Goal: Transaction & Acquisition: Obtain resource

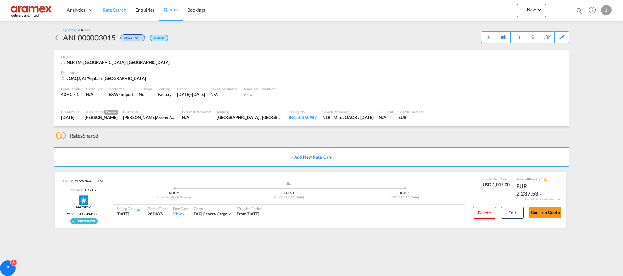
drag, startPoint x: 0, startPoint y: 0, endPoint x: 117, endPoint y: 10, distance: 117.6
click at [113, 10] on span "Rate Search" at bounding box center [114, 10] width 23 height 6
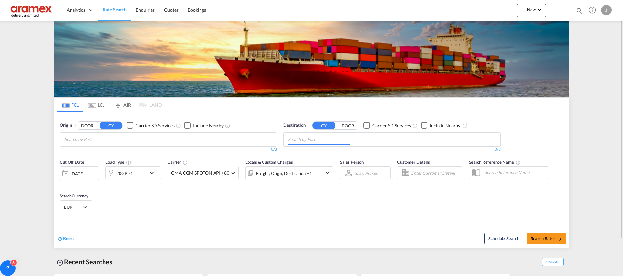
click at [320, 142] on input "Chips input." at bounding box center [319, 139] width 62 height 10
paste input "[GEOGRAPHIC_DATA]"
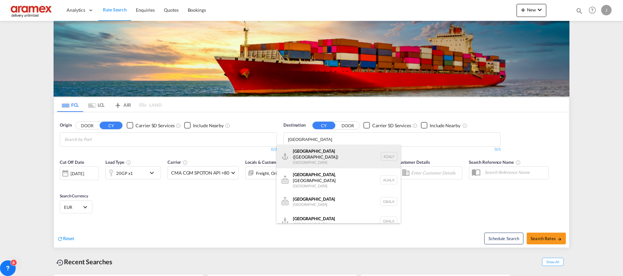
type input "[GEOGRAPHIC_DATA]"
click at [318, 156] on div "Alexandria ([GEOGRAPHIC_DATA]) [GEOGRAPHIC_DATA] EGALY" at bounding box center [338, 156] width 124 height 23
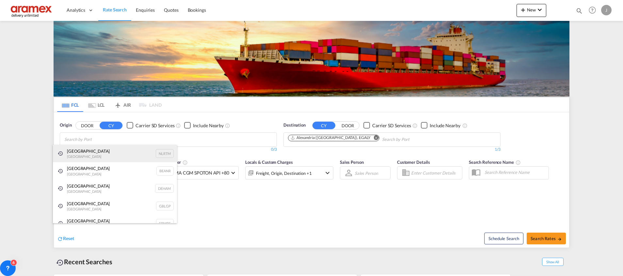
click at [85, 153] on div "[GEOGRAPHIC_DATA] [GEOGRAPHIC_DATA] NLRTM" at bounding box center [115, 154] width 124 height 18
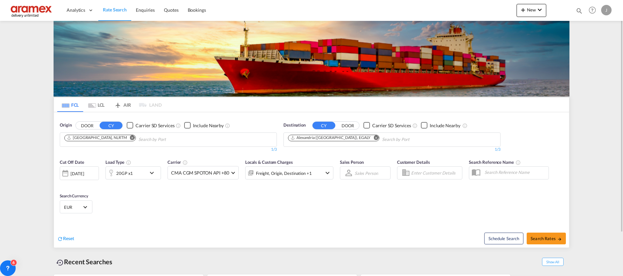
drag, startPoint x: 370, startPoint y: 220, endPoint x: 512, endPoint y: 242, distance: 144.1
click at [543, 239] on span "Search Rates" at bounding box center [545, 238] width 31 height 5
type input "NLRTM to EGALY / [DATE]"
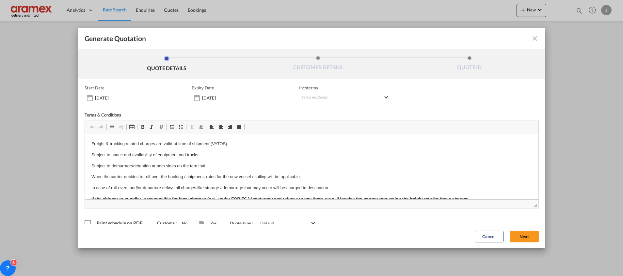
click at [312, 97] on md-select "Select Incoterms DPU - export Delivery at Place Unloaded CFR - import Cost and …" at bounding box center [344, 98] width 91 height 12
click at [310, 110] on input "search" at bounding box center [330, 112] width 60 height 6
type input "exw"
click at [311, 125] on div "EXW - import" at bounding box center [333, 122] width 62 height 5
click at [518, 232] on button "Next" at bounding box center [524, 236] width 29 height 12
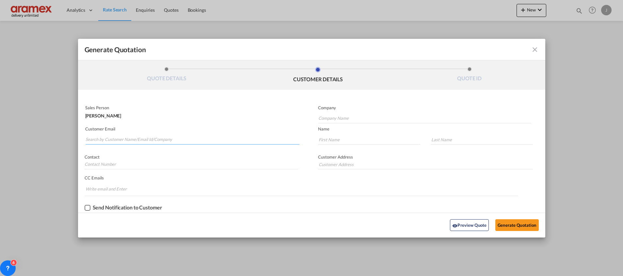
click at [121, 137] on input "Search by Customer Name/Email Id/Company" at bounding box center [193, 140] width 214 height 10
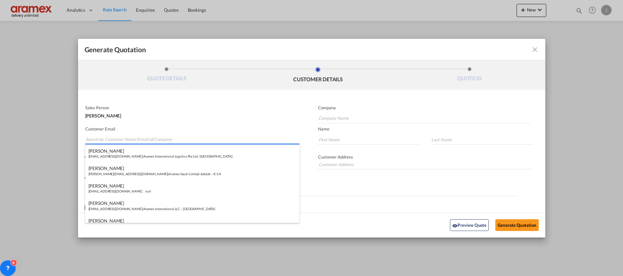
paste input "Khaled"
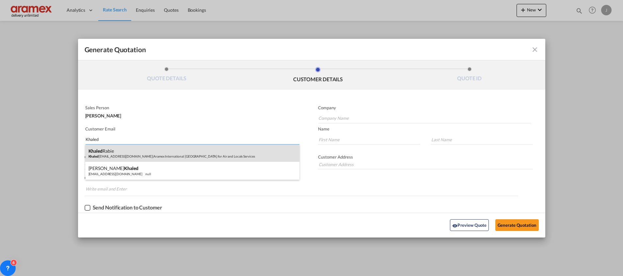
type input "Khaled"
click at [125, 152] on div "[PERSON_NAME] Khaled [EMAIL_ADDRESS][DOMAIN_NAME] | Aramex International Egypt …" at bounding box center [192, 154] width 214 height 18
type input "Aramex International [GEOGRAPHIC_DATA] for Air and Locals Services"
type input "[EMAIL_ADDRESS][DOMAIN_NAME]"
type input "Khaled"
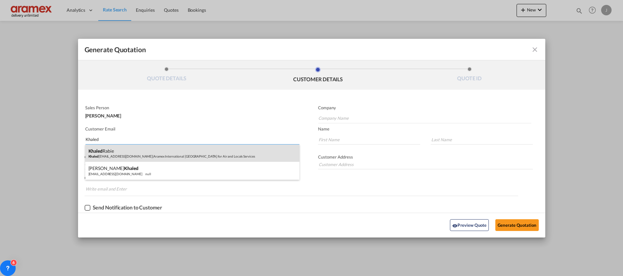
type input "Rabie"
type input "Aramex [GEOGRAPHIC_DATA]"
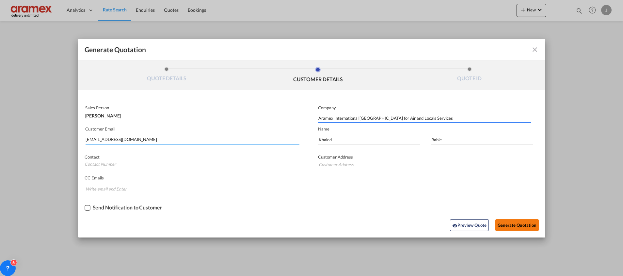
type input "Aramex [GEOGRAPHIC_DATA]"
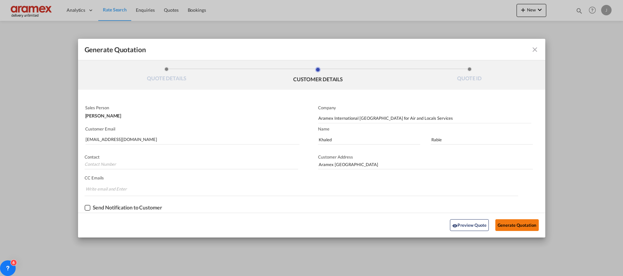
click at [511, 225] on button "Generate Quotation" at bounding box center [516, 225] width 43 height 12
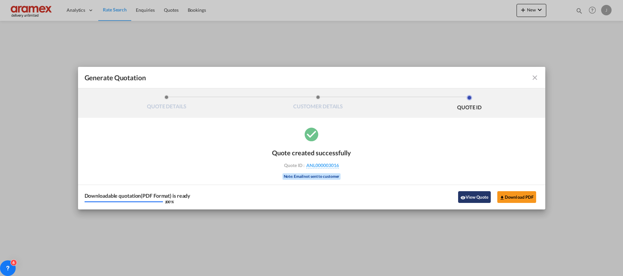
click at [475, 196] on button "View Quote" at bounding box center [474, 197] width 33 height 12
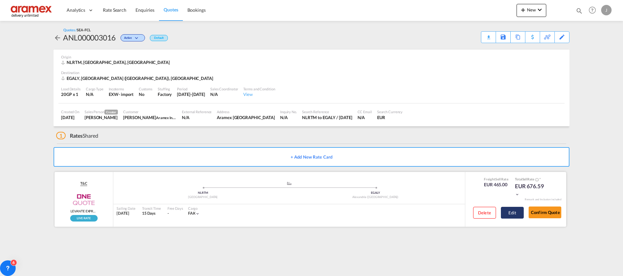
click at [509, 213] on button "Edit" at bounding box center [512, 213] width 23 height 12
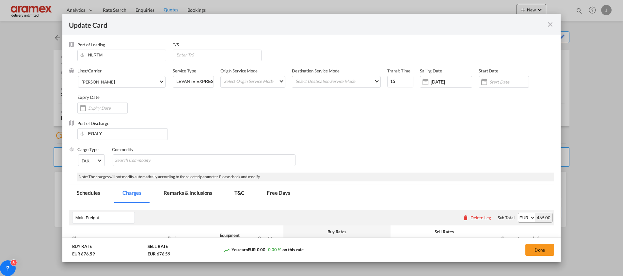
click at [409, 161] on div "Update Card Port of [GEOGRAPHIC_DATA] NLRTM T/S Liner/Carrier [PERSON_NAME] 2HM…" at bounding box center [311, 138] width 623 height 276
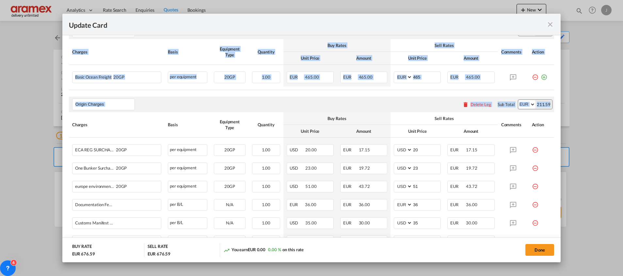
drag, startPoint x: 557, startPoint y: 108, endPoint x: 447, endPoint y: 156, distance: 120.3
click at [554, 189] on div "Update Card Port of [GEOGRAPHIC_DATA] NLRTM T/S Liner/Carrier [PERSON_NAME] 2HM…" at bounding box center [311, 138] width 623 height 276
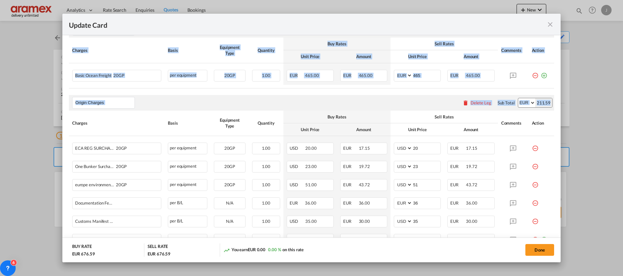
click at [415, 107] on div "Update Card Port of [GEOGRAPHIC_DATA] NLRTM T/S Liner/Carrier [PERSON_NAME] 2HM…" at bounding box center [311, 138] width 623 height 276
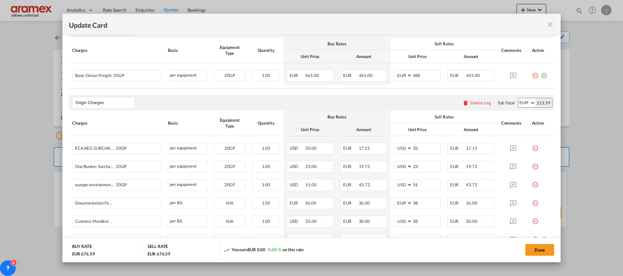
scroll to position [246, 0]
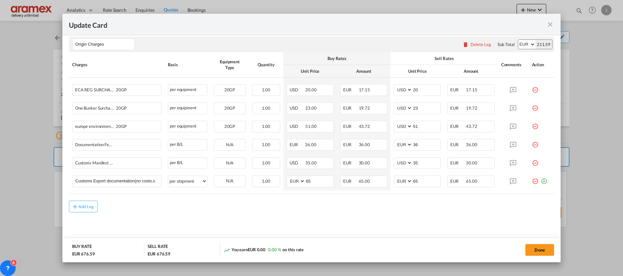
drag, startPoint x: 557, startPoint y: 144, endPoint x: 555, endPoint y: 182, distance: 38.3
click at [555, 182] on div "Update Card Port of [GEOGRAPHIC_DATA] NLRTM T/S Liner/Carrier [PERSON_NAME] 2HM…" at bounding box center [311, 138] width 623 height 276
click at [81, 200] on div "Update Card Port of [GEOGRAPHIC_DATA] NLRTM T/S Liner/Carrier [PERSON_NAME] 2HM…" at bounding box center [311, 138] width 623 height 276
click at [82, 203] on div "Update Card Port of [GEOGRAPHIC_DATA] NLRTM T/S Liner/Carrier [PERSON_NAME] 2HM…" at bounding box center [311, 138] width 623 height 276
click at [88, 207] on div "Update Card Port of [GEOGRAPHIC_DATA] NLRTM T/S Liner/Carrier [PERSON_NAME] 2HM…" at bounding box center [311, 138] width 623 height 276
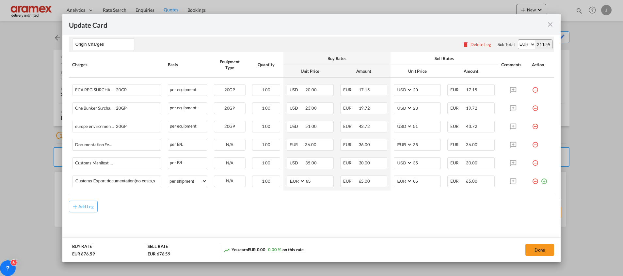
click at [80, 205] on div "Update Card Port of [GEOGRAPHIC_DATA] NLRTM T/S Liner/Carrier [PERSON_NAME] 2HM…" at bounding box center [311, 138] width 623 height 276
click at [322, 214] on div "Update Card Port of [GEOGRAPHIC_DATA] NLRTM T/S Liner/Carrier [PERSON_NAME] 2HM…" at bounding box center [311, 138] width 623 height 276
click at [81, 206] on div "Update Card Port of [GEOGRAPHIC_DATA] NLRTM T/S Liner/Carrier [PERSON_NAME] 2HM…" at bounding box center [311, 138] width 623 height 276
click at [78, 209] on div "Update Card Port of [GEOGRAPHIC_DATA] NLRTM T/S Liner/Carrier [PERSON_NAME] 2HM…" at bounding box center [311, 138] width 623 height 276
click at [89, 205] on div "Update Card Port of [GEOGRAPHIC_DATA] NLRTM T/S Liner/Carrier [PERSON_NAME] 2HM…" at bounding box center [311, 138] width 623 height 276
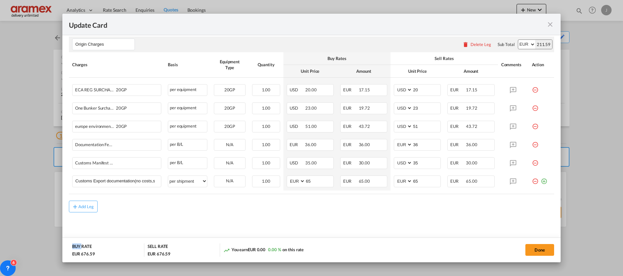
click at [89, 205] on div "Update Card Port of [GEOGRAPHIC_DATA] NLRTM T/S Liner/Carrier [PERSON_NAME] 2HM…" at bounding box center [311, 138] width 623 height 276
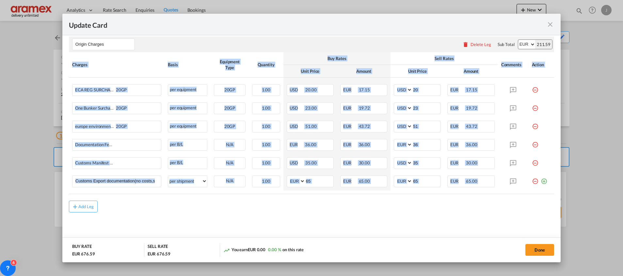
drag, startPoint x: 557, startPoint y: 158, endPoint x: 550, endPoint y: 209, distance: 51.4
click at [550, 209] on div "Update Card Port of [GEOGRAPHIC_DATA] NLRTM T/S Liner/Carrier [PERSON_NAME] 2HM…" at bounding box center [311, 138] width 623 height 276
click at [422, 241] on div "Update Card Port of [GEOGRAPHIC_DATA] NLRTM T/S Liner/Carrier [PERSON_NAME] 2HM…" at bounding box center [311, 138] width 623 height 276
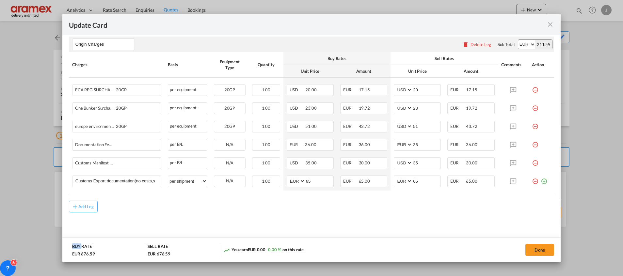
click at [422, 241] on div "Update Card Port of [GEOGRAPHIC_DATA] NLRTM T/S Liner/Carrier [PERSON_NAME] 2HM…" at bounding box center [311, 138] width 623 height 276
click at [534, 248] on div "Update Card Port of [GEOGRAPHIC_DATA] NLRTM T/S Liner/Carrier [PERSON_NAME] 2HM…" at bounding box center [311, 138] width 623 height 276
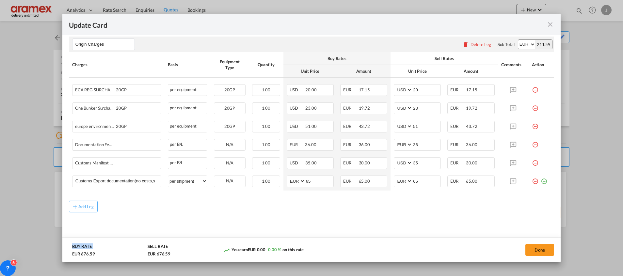
click at [534, 248] on div "Update Card Port of [GEOGRAPHIC_DATA] NLRTM T/S Liner/Carrier [PERSON_NAME] 2HM…" at bounding box center [311, 138] width 623 height 276
click at [442, 225] on div "Update Card Port of [GEOGRAPHIC_DATA] NLRTM T/S Liner/Carrier [PERSON_NAME] 2HM…" at bounding box center [311, 138] width 623 height 276
click at [542, 247] on div "Update Card Port of [GEOGRAPHIC_DATA] NLRTM T/S Liner/Carrier [PERSON_NAME] 2HM…" at bounding box center [311, 138] width 623 height 276
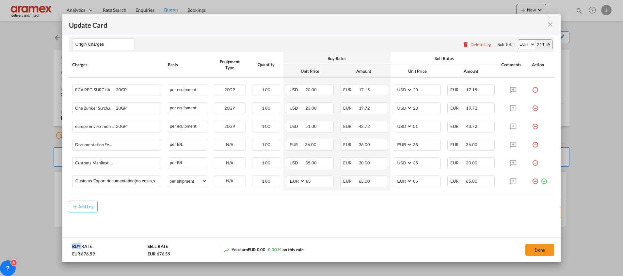
click at [542, 247] on div "Update Card Port of [GEOGRAPHIC_DATA] NLRTM T/S Liner/Carrier [PERSON_NAME] 2HM…" at bounding box center [311, 138] width 623 height 276
click at [418, 224] on div "Update Card Port of [GEOGRAPHIC_DATA] NLRTM T/S Liner/Carrier [PERSON_NAME] 2HM…" at bounding box center [311, 138] width 623 height 276
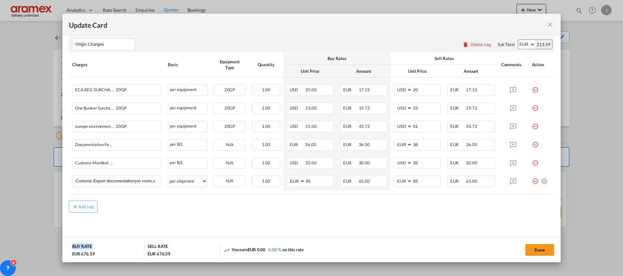
drag, startPoint x: 418, startPoint y: 224, endPoint x: 427, endPoint y: 221, distance: 8.5
click at [423, 223] on div "Update Card Port of [GEOGRAPHIC_DATA] NLRTM T/S Liner/Carrier [PERSON_NAME] 2HM…" at bounding box center [311, 138] width 623 height 276
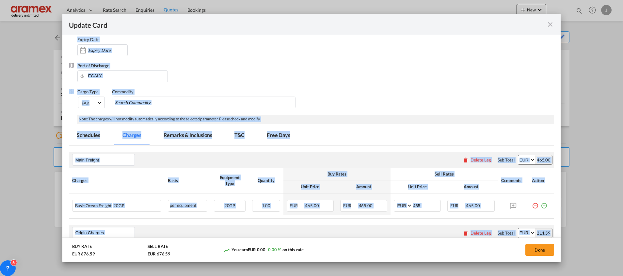
scroll to position [0, 0]
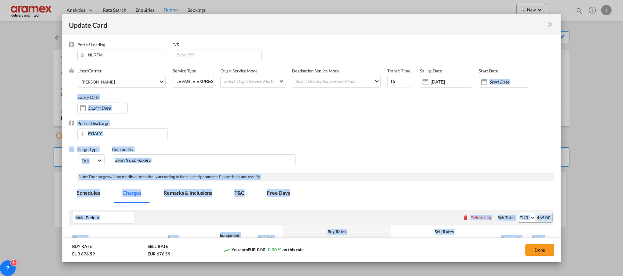
drag, startPoint x: 558, startPoint y: 178, endPoint x: 562, endPoint y: 69, distance: 108.4
click at [562, 69] on div "Update Card Port of [GEOGRAPHIC_DATA] NLRTM T/S Liner/Carrier [PERSON_NAME] 2HM…" at bounding box center [311, 138] width 623 height 276
click at [364, 141] on div "Update Card Port of [GEOGRAPHIC_DATA] NLRTM T/S Liner/Carrier [PERSON_NAME] 2HM…" at bounding box center [311, 138] width 623 height 276
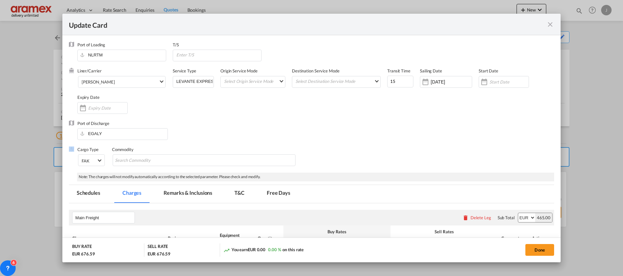
click at [364, 141] on div "Update Card Port of [GEOGRAPHIC_DATA] NLRTM T/S Liner/Carrier [PERSON_NAME] 2HM…" at bounding box center [311, 138] width 623 height 276
click at [436, 175] on div "Update Card Port of [GEOGRAPHIC_DATA] NLRTM T/S Liner/Carrier [PERSON_NAME] 2HM…" at bounding box center [311, 138] width 623 height 276
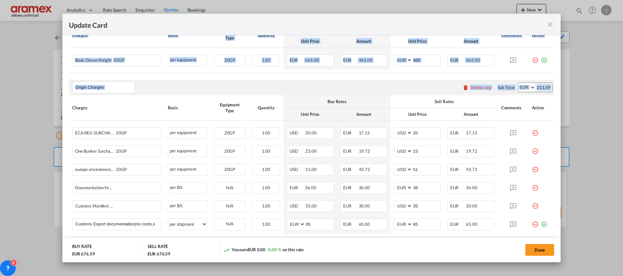
drag, startPoint x: 555, startPoint y: 113, endPoint x: 560, endPoint y: 204, distance: 91.5
click at [561, 204] on div "Update Card Port of [GEOGRAPHIC_DATA] NLRTM T/S Liner/Carrier [PERSON_NAME] 2HM…" at bounding box center [311, 138] width 623 height 276
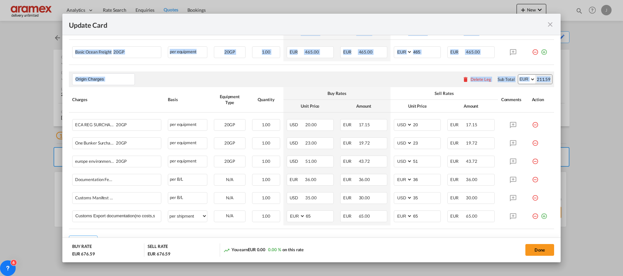
click at [348, 101] on div "Update Card Port of [GEOGRAPHIC_DATA] NLRTM T/S Liner/Carrier [PERSON_NAME] 2HM…" at bounding box center [311, 138] width 623 height 276
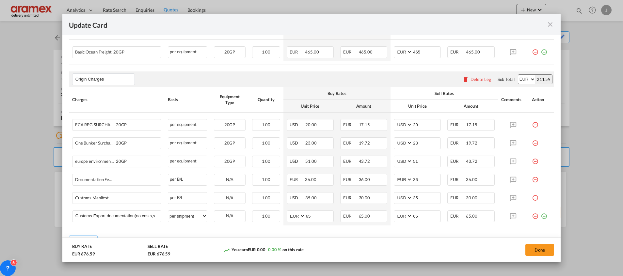
scroll to position [246, 0]
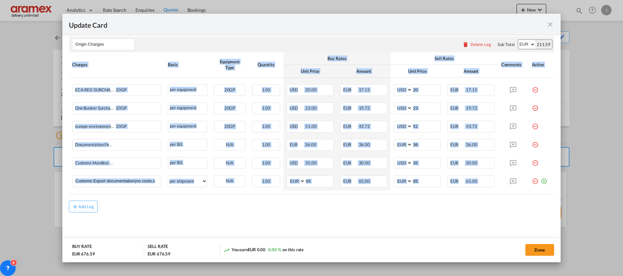
drag, startPoint x: 557, startPoint y: 220, endPoint x: 557, endPoint y: 243, distance: 23.2
click at [557, 243] on div "Update Card Port of [GEOGRAPHIC_DATA] NLRTM T/S Liner/Carrier [PERSON_NAME] 2HM…" at bounding box center [311, 138] width 623 height 276
click at [87, 210] on div "Update Card Port of [GEOGRAPHIC_DATA] NLRTM T/S Liner/Carrier [PERSON_NAME] 2HM…" at bounding box center [311, 138] width 623 height 276
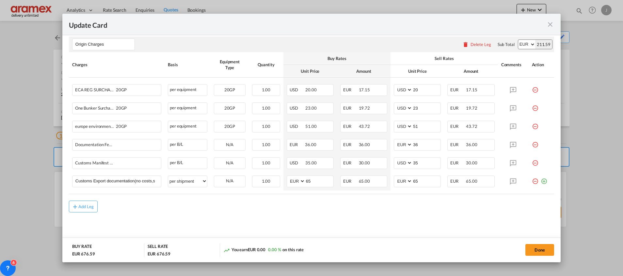
click at [87, 209] on div "Update Card Port of [GEOGRAPHIC_DATA] NLRTM T/S Liner/Carrier [PERSON_NAME] 2HM…" at bounding box center [311, 138] width 623 height 276
click at [87, 204] on div "Update Card Port of [GEOGRAPHIC_DATA] NLRTM T/S Liner/Carrier [PERSON_NAME] 2HM…" at bounding box center [311, 138] width 623 height 276
click at [545, 251] on div "Update Card Port of [GEOGRAPHIC_DATA] NLRTM T/S Liner/Carrier [PERSON_NAME] 2HM…" at bounding box center [311, 138] width 623 height 276
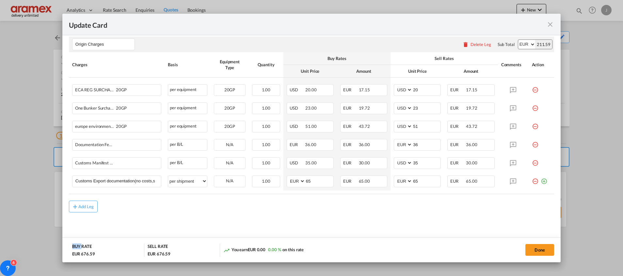
click at [545, 251] on div "Update Card Port of [GEOGRAPHIC_DATA] NLRTM T/S Liner/Carrier [PERSON_NAME] 2HM…" at bounding box center [311, 138] width 623 height 276
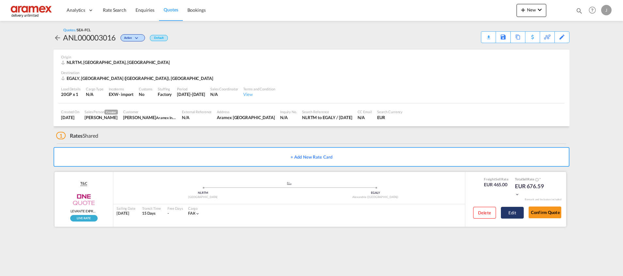
click at [507, 214] on button "Edit" at bounding box center [512, 213] width 23 height 12
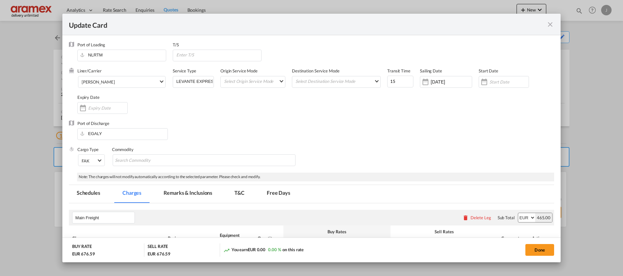
select select "per shipment"
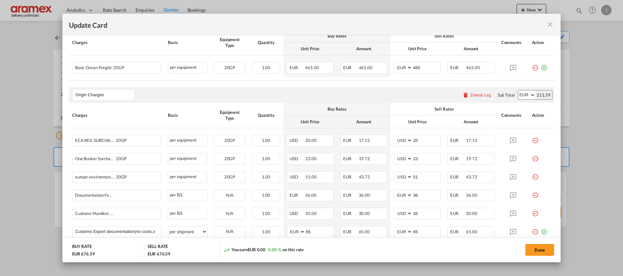
scroll to position [246, 0]
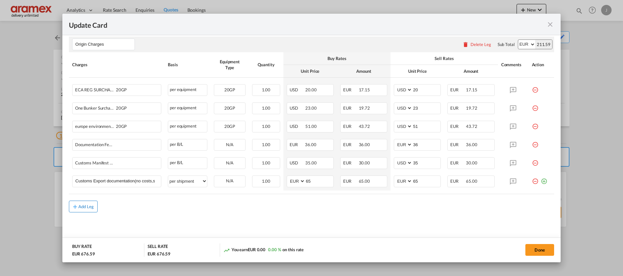
click at [91, 205] on div "Add Leg" at bounding box center [86, 207] width 16 height 4
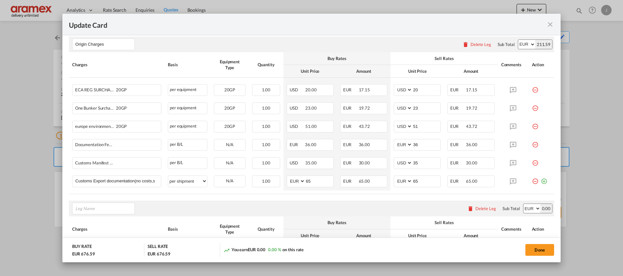
scroll to position [319, 0]
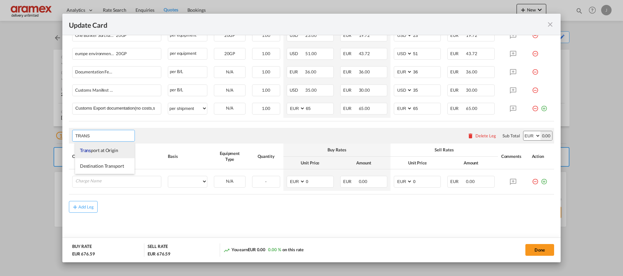
click at [106, 150] on span "Trans port at Origin" at bounding box center [99, 151] width 38 height 6
type input "Transport at Origin"
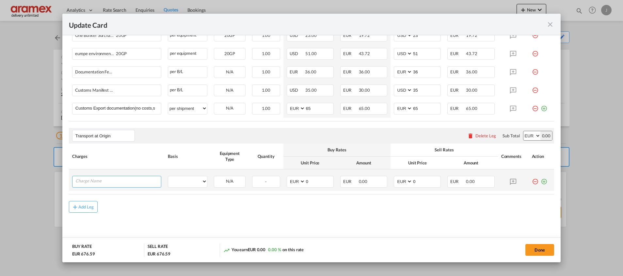
click at [101, 182] on input "Charge Name" at bounding box center [118, 181] width 86 height 10
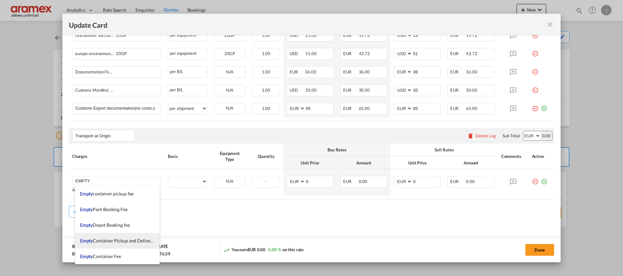
drag, startPoint x: 113, startPoint y: 241, endPoint x: 170, endPoint y: 234, distance: 57.6
click at [113, 241] on span "Empty Container Pickup and Delivery Charge" at bounding box center [125, 241] width 90 height 6
type input "Empty Container Pickup and Delivery Charge"
select select "per equipment"
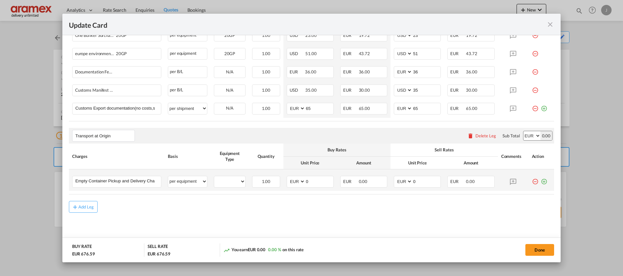
click at [540, 182] on md-icon "icon-plus-circle-outline green-400-fg" at bounding box center [543, 179] width 7 height 7
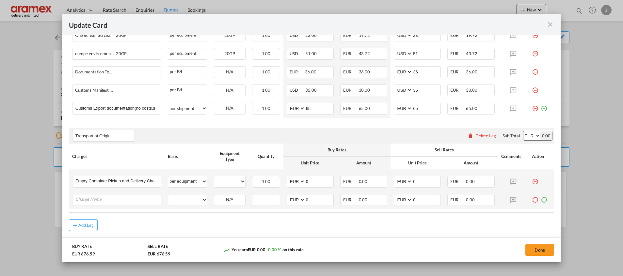
click at [540, 199] on md-icon "icon-plus-circle-outline green-400-fg" at bounding box center [543, 197] width 7 height 7
click at [540, 216] on md-icon "icon-plus-circle-outline green-400-fg" at bounding box center [543, 215] width 7 height 7
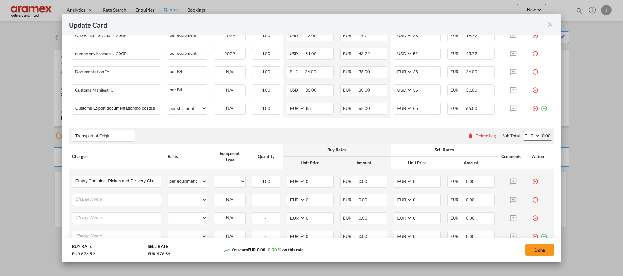
click at [540, 235] on md-icon "icon-plus-circle-outline green-400-fg" at bounding box center [543, 234] width 7 height 7
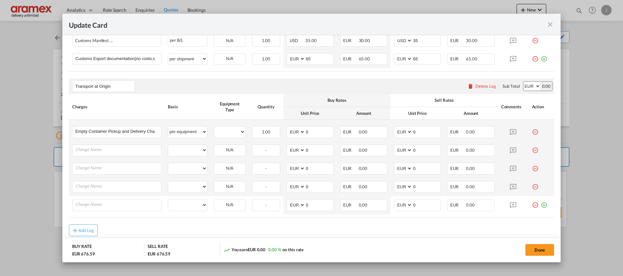
scroll to position [392, 0]
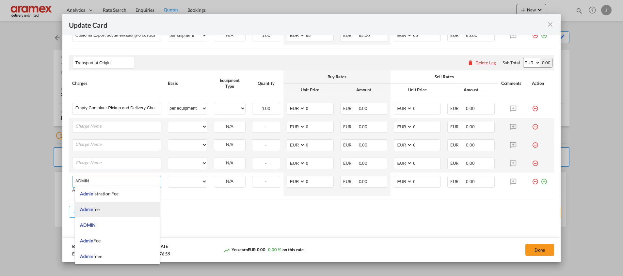
click at [97, 209] on span "Admin fee" at bounding box center [90, 210] width 20 height 6
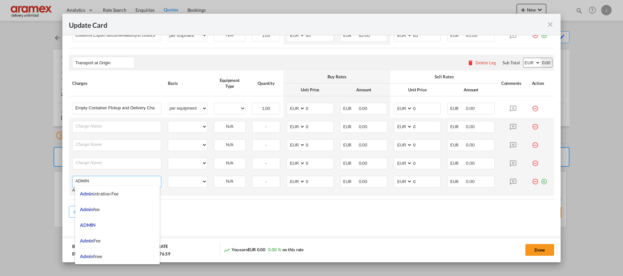
type input "Admin fee"
select select "per container"
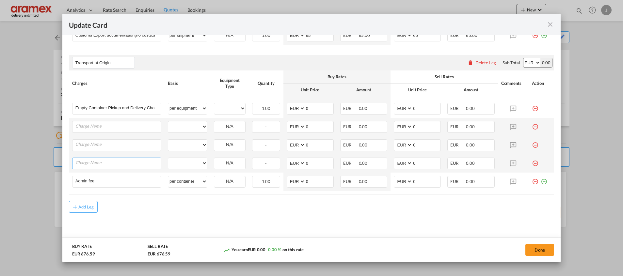
click at [111, 160] on input "Charge Name" at bounding box center [118, 163] width 86 height 10
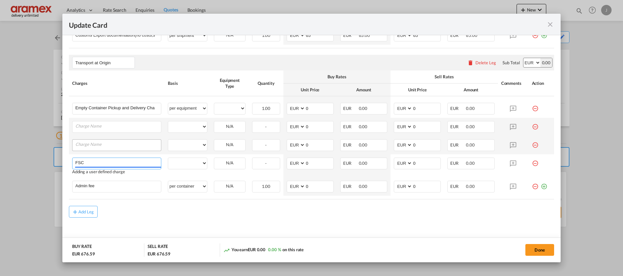
type input "FSC"
click at [104, 142] on input "Charge Name" at bounding box center [118, 145] width 86 height 10
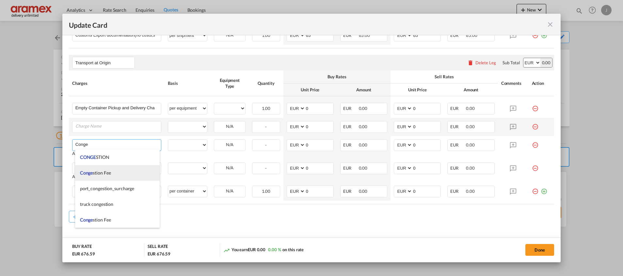
click at [88, 172] on span "Conge" at bounding box center [86, 173] width 13 height 6
type input "Congestion Fee"
select select "per equipment"
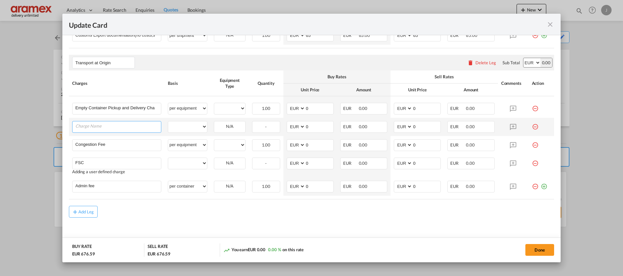
click at [90, 125] on input "Charge Name" at bounding box center [118, 126] width 86 height 10
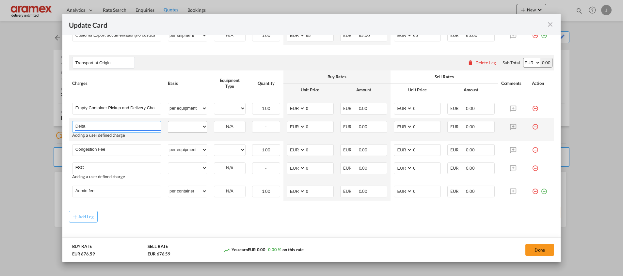
type input "Delta"
drag, startPoint x: 195, startPoint y: 131, endPoint x: 189, endPoint y: 131, distance: 5.2
click at [195, 131] on select "per equipment per container per B/L per shipping bill per shipment % on pickup …" at bounding box center [187, 126] width 39 height 10
select select "per equipment"
click at [168, 121] on select "per equipment per container per B/L per shipping bill per shipment % on pickup …" at bounding box center [187, 126] width 39 height 10
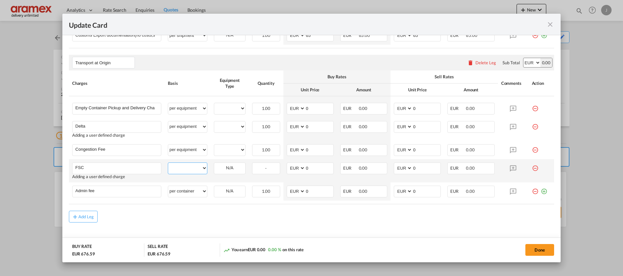
drag, startPoint x: 186, startPoint y: 170, endPoint x: 188, endPoint y: 161, distance: 9.0
click at [186, 170] on select "per equipment per container per B/L per shipping bill per shipment % on pickup …" at bounding box center [187, 168] width 39 height 10
select select "per equipment"
click at [168, 163] on select "per equipment per container per B/L per shipping bill per shipment % on pickup …" at bounding box center [187, 168] width 39 height 10
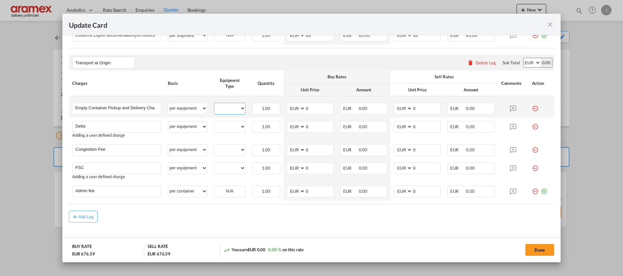
drag, startPoint x: 226, startPoint y: 107, endPoint x: 226, endPoint y: 113, distance: 6.5
click at [226, 107] on select "20GP" at bounding box center [229, 108] width 31 height 9
select select "20GP"
click at [214, 104] on select "20GP" at bounding box center [229, 108] width 31 height 9
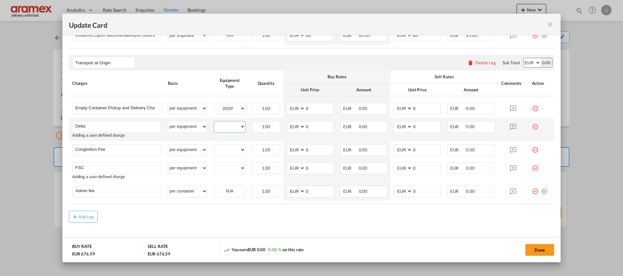
click at [226, 129] on select "20GP" at bounding box center [229, 126] width 31 height 9
select select "20GP"
click at [214, 122] on select "20GP" at bounding box center [229, 126] width 31 height 9
click at [227, 151] on select "20GP" at bounding box center [229, 150] width 31 height 9
select select "20GP"
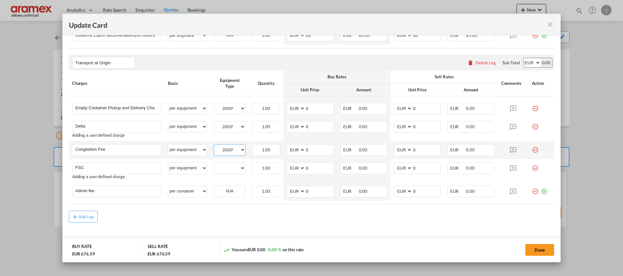
click at [214, 146] on select "20GP" at bounding box center [229, 150] width 31 height 9
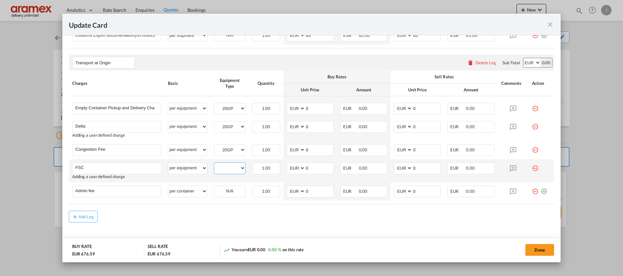
drag, startPoint x: 226, startPoint y: 166, endPoint x: 227, endPoint y: 170, distance: 3.7
click at [226, 166] on select "20GP" at bounding box center [229, 168] width 31 height 9
select select "20GP"
click at [214, 164] on select "20GP" at bounding box center [229, 168] width 31 height 9
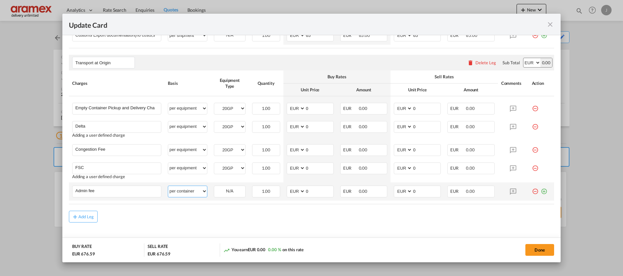
click at [187, 190] on select "per equipment per container per B/L per shipping bill per shipment % on pickup …" at bounding box center [187, 191] width 39 height 10
select select "per equipment"
click at [168, 186] on select "per equipment per container per B/L per shipping bill per shipment % on pickup …" at bounding box center [187, 191] width 39 height 10
click at [227, 195] on select "20GP" at bounding box center [229, 191] width 31 height 9
select select "20GP"
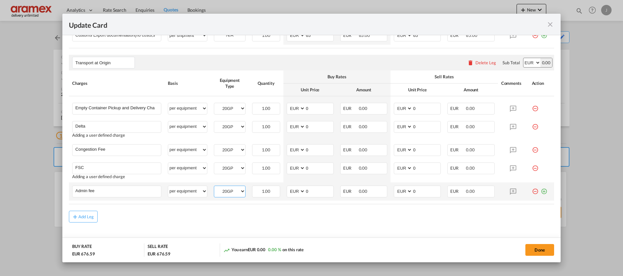
click at [214, 187] on select "20GP" at bounding box center [229, 191] width 31 height 9
click at [294, 220] on div "Add Leg" at bounding box center [311, 217] width 485 height 12
drag, startPoint x: 299, startPoint y: 109, endPoint x: 268, endPoint y: 103, distance: 31.2
click at [268, 103] on tr "Empty Container Pickup and Delivery Charge Please Enter User Defined Charges Ca…" at bounding box center [311, 107] width 485 height 22
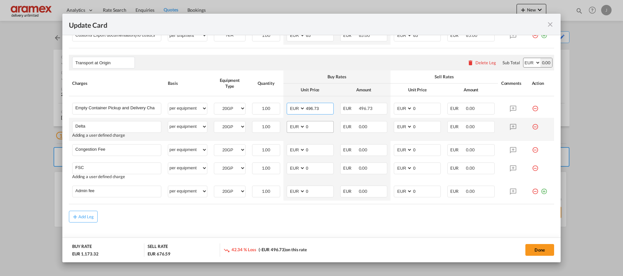
type input "496.73"
drag, startPoint x: 311, startPoint y: 126, endPoint x: 281, endPoint y: 126, distance: 30.7
click at [283, 126] on td "AED AFN ALL AMD ANG AOA ARS AUD AWG AZN BAM BBD BDT BGN BHD BIF BMD BND BOB BRL…" at bounding box center [310, 129] width 54 height 23
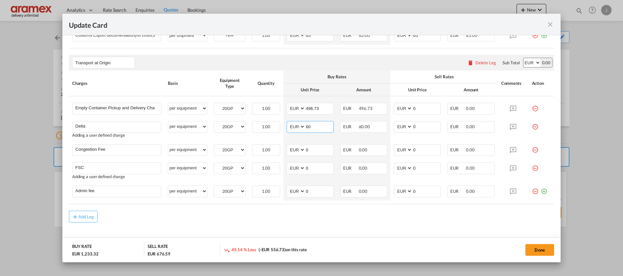
type input "60"
drag, startPoint x: 262, startPoint y: 220, endPoint x: 280, endPoint y: 204, distance: 23.8
click at [262, 219] on div "Add Leg" at bounding box center [311, 217] width 485 height 12
drag, startPoint x: 311, startPoint y: 152, endPoint x: 279, endPoint y: 151, distance: 31.7
click at [279, 151] on tr "Congestion Fee Please Enter User Defined Charges Cannot Be Published per equipm…" at bounding box center [311, 150] width 485 height 18
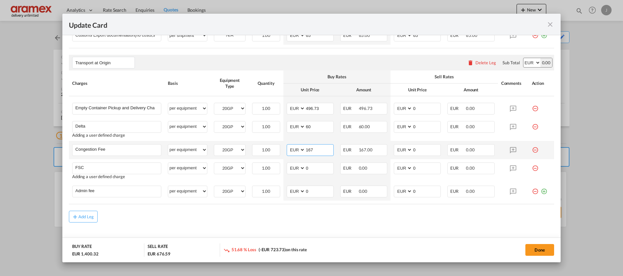
drag, startPoint x: 317, startPoint y: 153, endPoint x: 283, endPoint y: 149, distance: 34.9
click at [283, 149] on td "AED AFN ALL AMD ANG AOA ARS AUD AWG AZN BAM BBD BDT BGN BHD BIF BMD BND BOB BRL…" at bounding box center [310, 150] width 54 height 18
type input "17"
drag, startPoint x: 308, startPoint y: 169, endPoint x: 278, endPoint y: 169, distance: 30.7
click at [278, 169] on tr "FSC Please Enter User Defined Charges Cannot Be Published Adding a user defined…" at bounding box center [311, 170] width 485 height 23
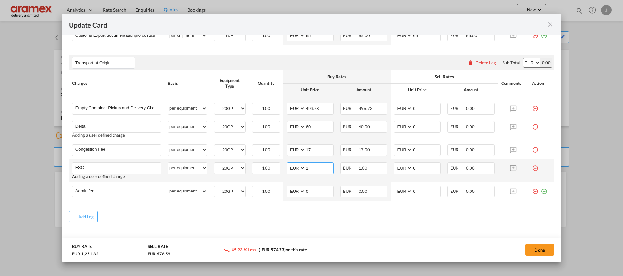
drag, startPoint x: 312, startPoint y: 169, endPoint x: 280, endPoint y: 167, distance: 31.7
click at [283, 167] on td "AED AFN ALL AMD ANG AOA ARS AUD AWG AZN BAM BBD BDT BGN BHD BIF BMD BND BOB BRL…" at bounding box center [310, 170] width 54 height 23
paste input "€ 57.37"
click at [309, 169] on input "€ 57.37" at bounding box center [319, 168] width 28 height 10
click at [309, 169] on input "57.37" at bounding box center [319, 168] width 28 height 10
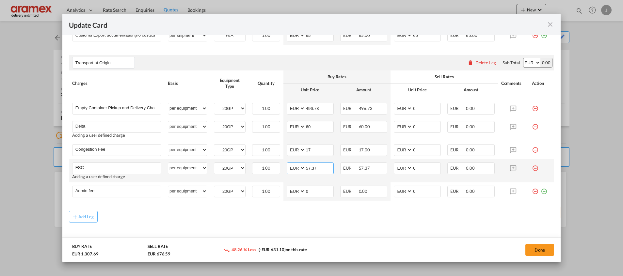
click at [309, 169] on input "57.37" at bounding box center [319, 168] width 28 height 10
type input "57.37"
drag, startPoint x: 414, startPoint y: 167, endPoint x: 385, endPoint y: 168, distance: 28.7
click at [390, 168] on td "AED AFN ALL AMD ANG AOA ARS AUD AWG AZN BAM BBD BDT BGN BHD BIF BMD BND BOB BRL…" at bounding box center [417, 170] width 54 height 23
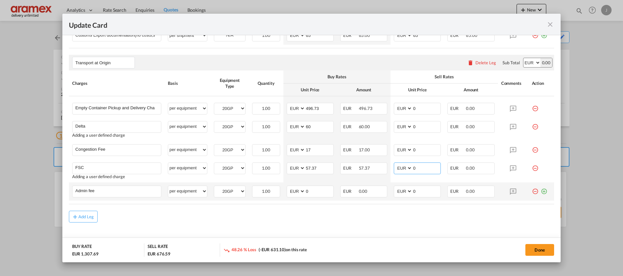
paste input "57.37"
type input "57.37"
drag, startPoint x: 306, startPoint y: 191, endPoint x: 287, endPoint y: 191, distance: 19.6
click at [287, 191] on md-input-container "AED AFN ALL AMD ANG AOA ARS AUD AWG AZN BAM BBD BDT BGN BHD BIF BMD BND BOB BRL…" at bounding box center [310, 192] width 47 height 12
type input "25"
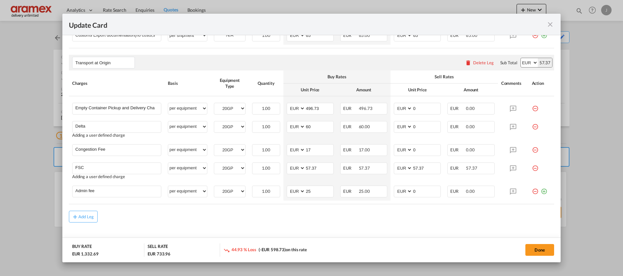
drag, startPoint x: 408, startPoint y: 228, endPoint x: 414, endPoint y: 204, distance: 24.9
click at [414, 216] on md-content "Main Freight Please enter leg name Leg Name Already Exists Delete Leg Sub Total…" at bounding box center [311, 33] width 485 height 445
drag, startPoint x: 419, startPoint y: 191, endPoint x: 379, endPoint y: 191, distance: 39.8
click at [379, 191] on tr "Admin fee Please Enter User Defined Charges Cannot Be Published per equipment p…" at bounding box center [311, 191] width 485 height 18
type input "25"
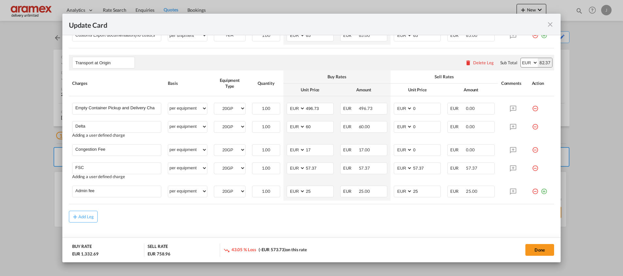
click at [390, 230] on md-content "Main Freight Please enter leg name Leg Name Already Exists Delete Leg Sub Total…" at bounding box center [311, 33] width 485 height 445
click at [359, 150] on span "17.00" at bounding box center [364, 149] width 11 height 5
click at [362, 150] on span "17.00" at bounding box center [364, 149] width 11 height 5
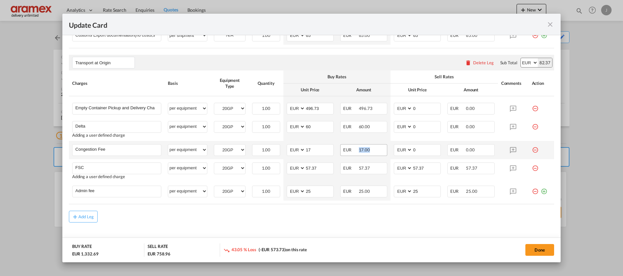
click at [362, 150] on span "17.00" at bounding box center [364, 149] width 11 height 5
drag, startPoint x: 423, startPoint y: 149, endPoint x: 401, endPoint y: 149, distance: 21.5
click at [401, 149] on md-input-container "AED AFN ALL AMD ANG AOA ARS AUD AWG AZN BAM BBD BDT BGN BHD BIF BMD BND BOB BRL…" at bounding box center [417, 150] width 47 height 12
paste input "17.0"
type input "17.00"
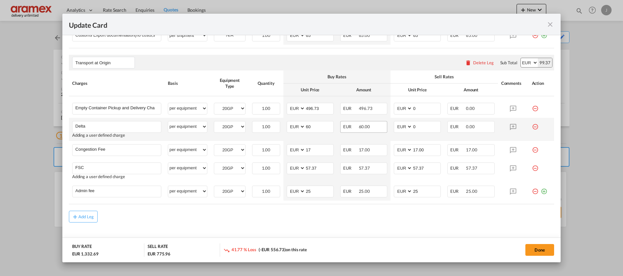
click at [364, 126] on span "60.00" at bounding box center [364, 126] width 11 height 5
click at [372, 127] on div "EUR 60.00" at bounding box center [363, 127] width 47 height 12
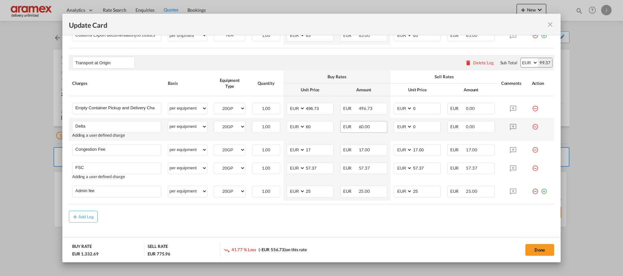
click at [361, 128] on span "60.00" at bounding box center [364, 126] width 11 height 5
copy span "60.00"
drag, startPoint x: 425, startPoint y: 129, endPoint x: 392, endPoint y: 129, distance: 32.6
click at [394, 129] on md-input-container "AED AFN ALL AMD ANG AOA ARS AUD AWG AZN BAM BBD BDT BGN BHD BIF BMD BND BOB BRL…" at bounding box center [417, 127] width 47 height 12
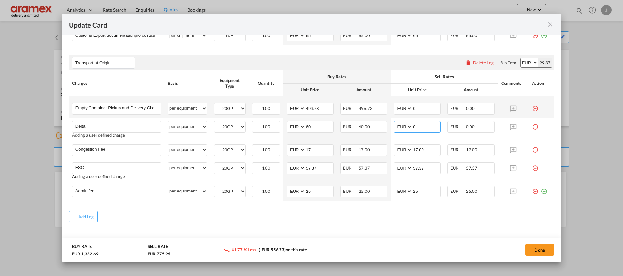
paste input "60.0"
type input "60.00"
click at [361, 109] on span "496.73" at bounding box center [366, 108] width 14 height 5
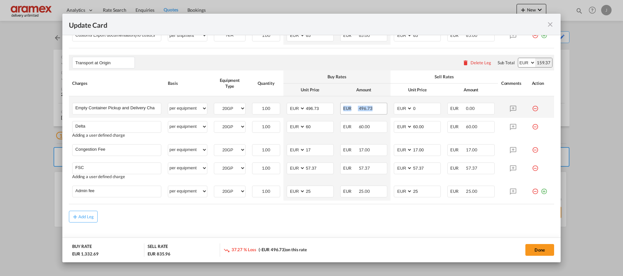
click at [361, 109] on span "496.73" at bounding box center [366, 108] width 14 height 5
click at [377, 108] on div "EUR 496.73" at bounding box center [363, 109] width 47 height 12
click at [359, 108] on span "496.73" at bounding box center [366, 108] width 14 height 5
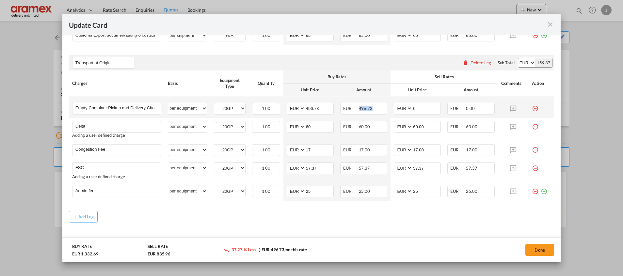
copy span "496.73"
drag, startPoint x: 435, startPoint y: 109, endPoint x: 416, endPoint y: 106, distance: 19.8
click at [416, 106] on td "AED AFN ALL AMD ANG AOA ARS AUD AWG AZN BAM BBD BDT BGN BHD BIF BMD BND BOB BRL…" at bounding box center [417, 107] width 54 height 22
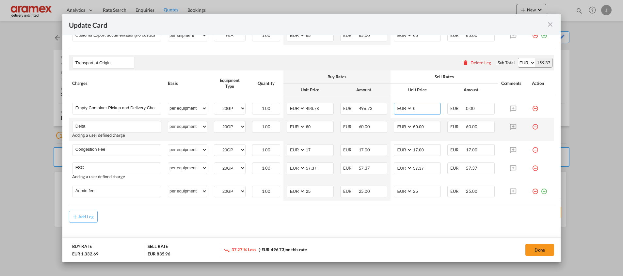
drag, startPoint x: 417, startPoint y: 106, endPoint x: 410, endPoint y: 118, distance: 13.2
click at [384, 109] on tr "Empty Container Pickup and Delivery Charge Please Enter User Defined Charges Ca…" at bounding box center [311, 107] width 485 height 22
paste input "496.73"
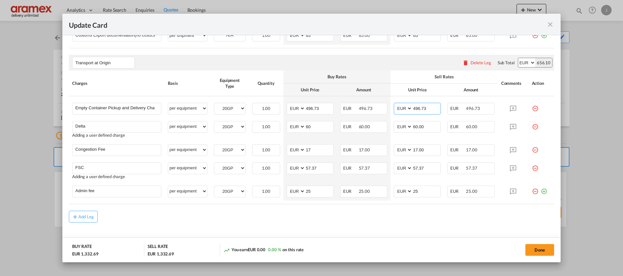
type input "496.73"
click at [419, 227] on md-content "Main Freight Please enter leg name Leg Name Already Exists Delete Leg Sub Total…" at bounding box center [311, 33] width 485 height 445
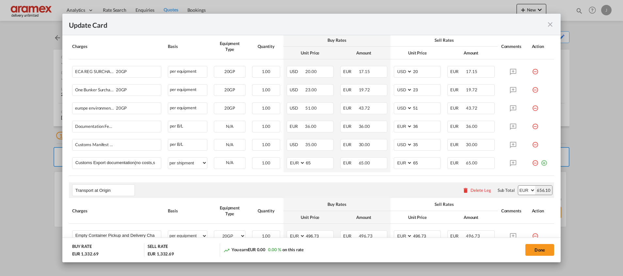
scroll to position [206, 0]
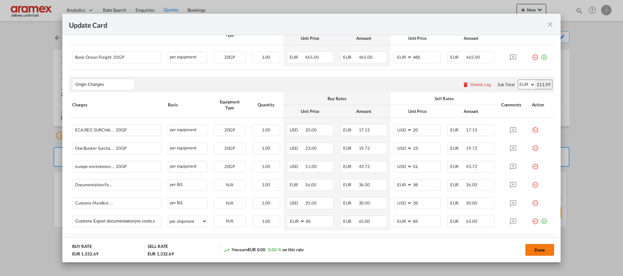
click at [543, 248] on button "Done" at bounding box center [539, 250] width 29 height 12
type input "60"
type input "17"
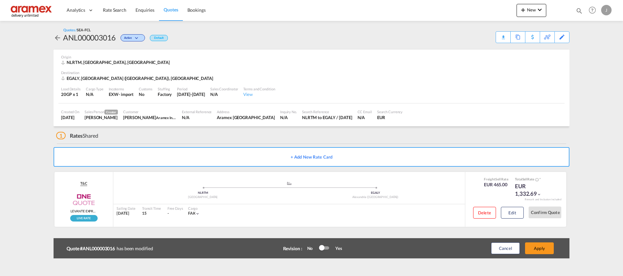
click at [543, 248] on button "Apply" at bounding box center [539, 248] width 29 height 12
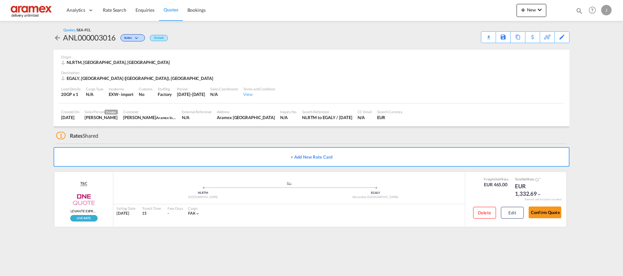
click at [0, 0] on div "Download Quote" at bounding box center [0, 0] width 0 height 0
